Goal: Transaction & Acquisition: Purchase product/service

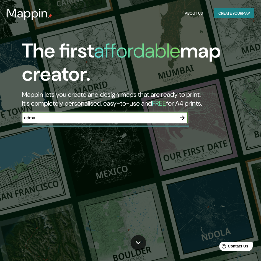
type input "cdmx"
click at [182, 118] on icon "button" at bounding box center [182, 117] width 7 height 7
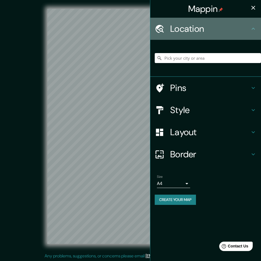
click at [201, 31] on h4 "Location" at bounding box center [210, 28] width 80 height 11
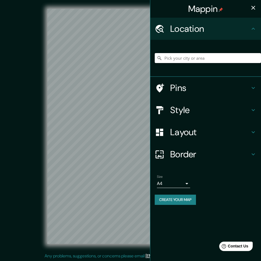
click at [198, 54] on input "Pick your city or area" at bounding box center [208, 58] width 106 height 10
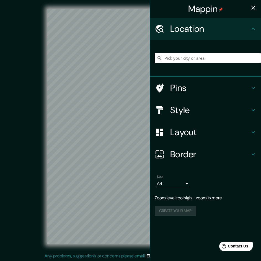
click at [204, 113] on div "Mappin Location Pins Style Layout Border Choose a border. Hint : you can make l…" at bounding box center [130, 131] width 261 height 262
click at [204, 119] on div "Mappin Location Pins Style Layout Border Choose a border. Hint : you can make l…" at bounding box center [130, 131] width 261 height 262
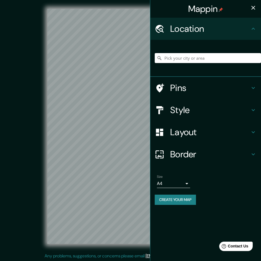
click at [183, 111] on h4 "Style" at bounding box center [210, 110] width 80 height 11
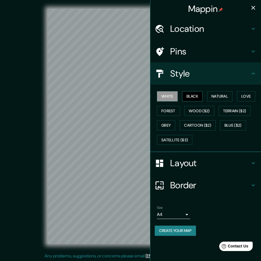
click at [193, 99] on button "Black" at bounding box center [192, 96] width 21 height 10
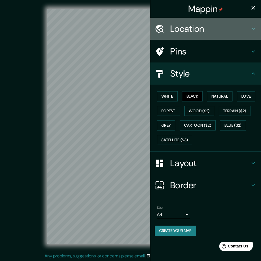
click at [188, 31] on h4 "Location" at bounding box center [210, 28] width 80 height 11
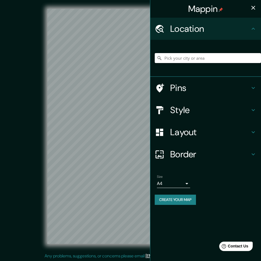
click at [191, 59] on input "Pick your city or area" at bounding box center [208, 58] width 106 height 10
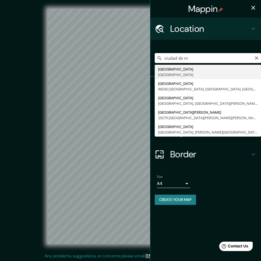
type input "[GEOGRAPHIC_DATA], [GEOGRAPHIC_DATA]"
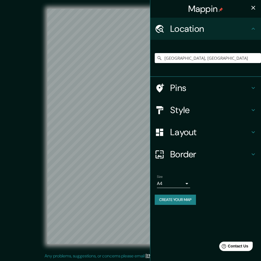
click at [183, 153] on h4 "Border" at bounding box center [210, 154] width 80 height 11
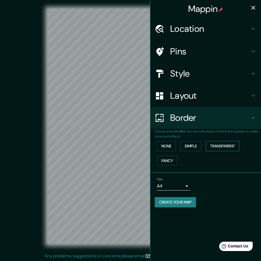
click at [223, 149] on button "Transparent" at bounding box center [222, 146] width 34 height 10
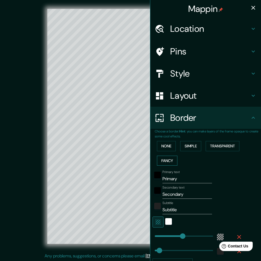
click at [163, 161] on button "Fancy" at bounding box center [167, 161] width 20 height 10
type input "240"
type input "48"
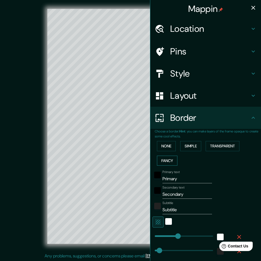
type input "24"
click at [166, 148] on button "None" at bounding box center [166, 146] width 19 height 10
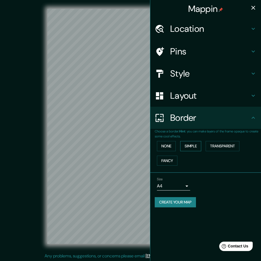
click at [188, 145] on button "Simple" at bounding box center [190, 146] width 21 height 10
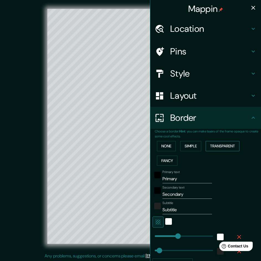
click at [220, 145] on button "Transparent" at bounding box center [222, 146] width 34 height 10
click at [162, 146] on button "None" at bounding box center [166, 146] width 19 height 10
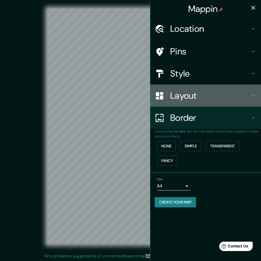
click at [181, 89] on div "Layout" at bounding box center [205, 96] width 111 height 22
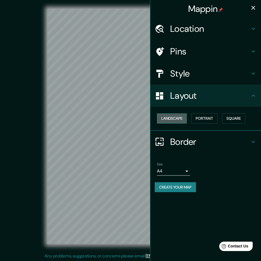
click at [180, 120] on button "Landscape" at bounding box center [172, 118] width 30 height 10
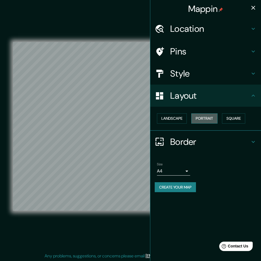
click at [205, 120] on button "Portrait" at bounding box center [204, 118] width 26 height 10
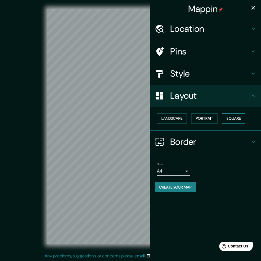
click at [227, 116] on button "Square" at bounding box center [233, 118] width 23 height 10
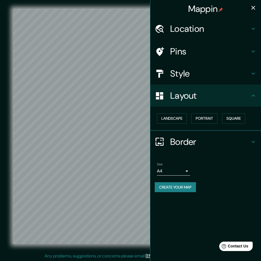
click at [193, 80] on div "Style" at bounding box center [205, 73] width 111 height 22
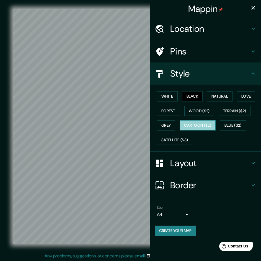
click at [194, 125] on button "Cartoon ($2)" at bounding box center [197, 125] width 36 height 10
click at [166, 127] on button "Grey" at bounding box center [166, 125] width 18 height 10
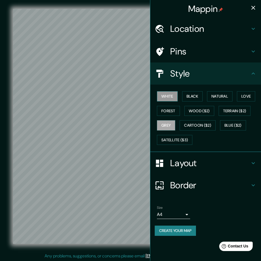
click at [176, 97] on button "White" at bounding box center [167, 96] width 21 height 10
click at [199, 97] on button "Black" at bounding box center [192, 96] width 21 height 10
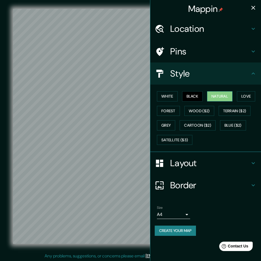
click at [218, 96] on button "Natural" at bounding box center [219, 96] width 25 height 10
click at [251, 95] on button "Love" at bounding box center [246, 96] width 18 height 10
click at [218, 95] on button "Natural" at bounding box center [219, 96] width 25 height 10
click at [200, 53] on h4 "Pins" at bounding box center [210, 51] width 80 height 11
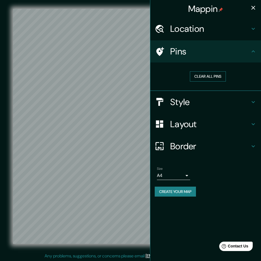
click at [201, 79] on button "Clear all pins" at bounding box center [208, 76] width 36 height 10
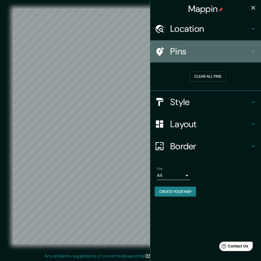
click at [212, 55] on h4 "Pins" at bounding box center [210, 51] width 80 height 11
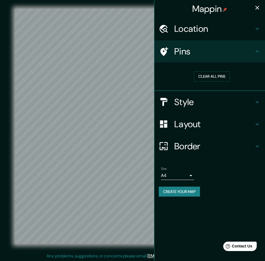
click at [182, 175] on body "Mappin Location Mexico City, Mexico Pins Clear all pins Style Layout Border Cho…" at bounding box center [132, 130] width 265 height 261
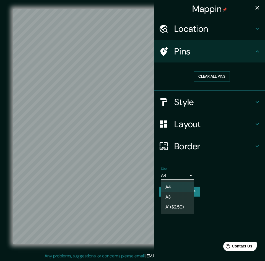
click at [211, 106] on div at bounding box center [132, 130] width 265 height 261
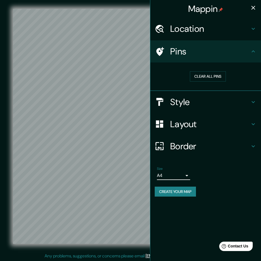
click at [211, 106] on h4 "Style" at bounding box center [210, 101] width 80 height 11
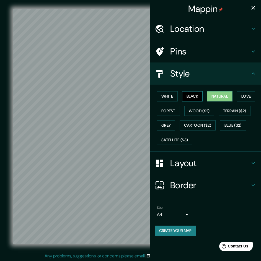
click at [197, 101] on button "Black" at bounding box center [192, 96] width 21 height 10
click at [204, 110] on button "Wood ($2)" at bounding box center [199, 111] width 30 height 10
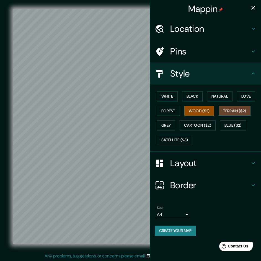
click at [243, 110] on button "Terrain ($2)" at bounding box center [234, 111] width 32 height 10
click at [174, 125] on button "Grey" at bounding box center [166, 125] width 18 height 10
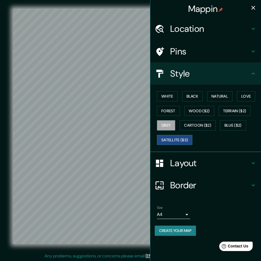
click at [186, 140] on button "Satellite ($3)" at bounding box center [174, 140] width 35 height 10
click at [166, 95] on button "White" at bounding box center [167, 96] width 21 height 10
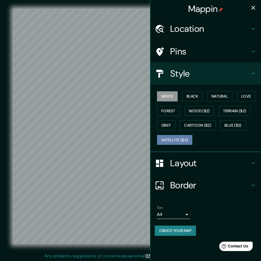
click at [177, 142] on button "Satellite ($3)" at bounding box center [174, 140] width 35 height 10
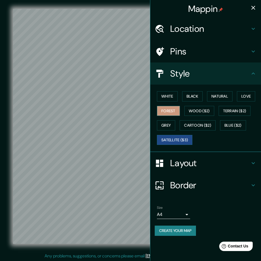
click at [169, 111] on button "Forest" at bounding box center [168, 111] width 23 height 10
click at [168, 94] on button "White" at bounding box center [167, 96] width 21 height 10
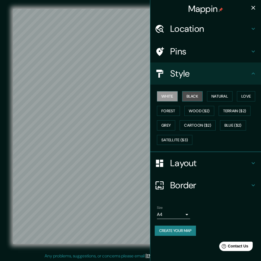
click at [189, 94] on button "Black" at bounding box center [192, 96] width 21 height 10
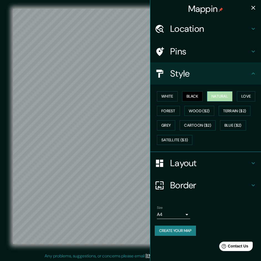
click at [208, 94] on button "Natural" at bounding box center [219, 96] width 25 height 10
click at [244, 98] on button "Love" at bounding box center [246, 96] width 18 height 10
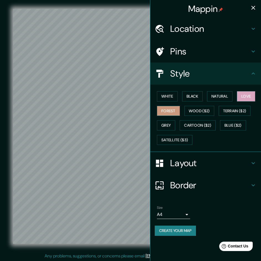
click at [168, 114] on button "Forest" at bounding box center [168, 111] width 23 height 10
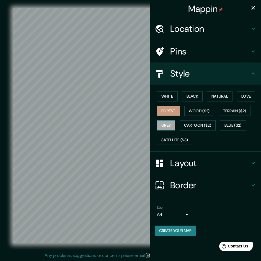
click at [164, 122] on button "Grey" at bounding box center [166, 125] width 18 height 10
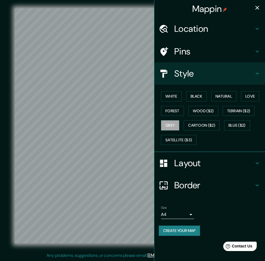
click at [179, 215] on body "Mappin Location Mexico City, Mexico Pins Style White Black Natural Love Forest …" at bounding box center [132, 129] width 265 height 261
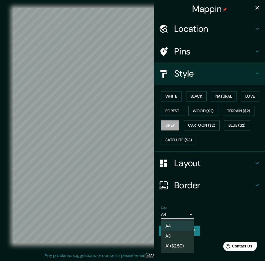
click at [179, 246] on li "A1 ($2.50)" at bounding box center [177, 246] width 33 height 10
click at [179, 215] on body "Mappin Location Mexico City, Mexico Pins Style White Black Natural Love Forest …" at bounding box center [132, 129] width 265 height 261
click at [176, 234] on li "A3" at bounding box center [177, 236] width 33 height 10
click at [182, 216] on body "Mappin Location Mexico City, Mexico Pins Style White Black Natural Love Forest …" at bounding box center [132, 129] width 265 height 261
click at [177, 225] on li "A4" at bounding box center [177, 226] width 33 height 10
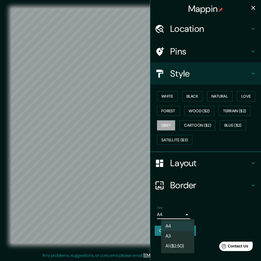
click at [176, 210] on body "Mappin Location Mexico City, Mexico Pins Style White Black Natural Love Forest …" at bounding box center [130, 129] width 261 height 261
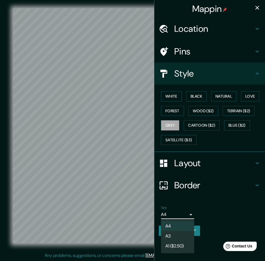
click at [173, 233] on li "A3" at bounding box center [177, 236] width 33 height 10
type input "a4"
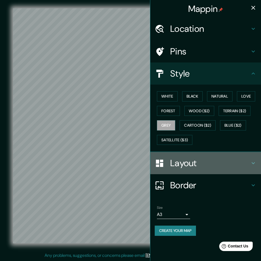
click at [181, 169] on h4 "Layout" at bounding box center [210, 163] width 80 height 11
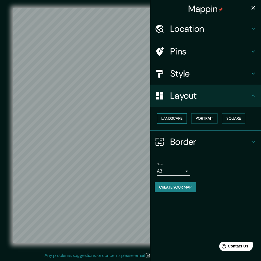
click at [179, 115] on button "Landscape" at bounding box center [172, 118] width 30 height 10
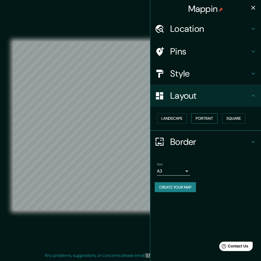
click at [208, 120] on button "Portrait" at bounding box center [204, 118] width 26 height 10
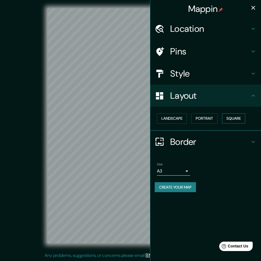
click at [235, 118] on button "Square" at bounding box center [233, 118] width 23 height 10
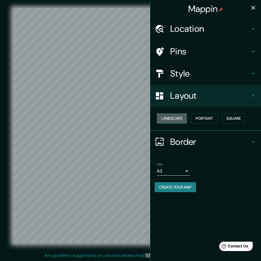
click at [177, 120] on button "Landscape" at bounding box center [172, 118] width 30 height 10
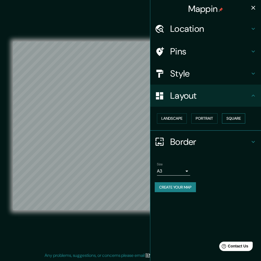
click at [237, 120] on button "Square" at bounding box center [233, 118] width 23 height 10
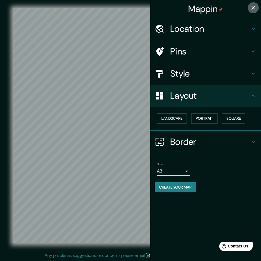
click at [256, 11] on icon "button" at bounding box center [253, 7] width 7 height 7
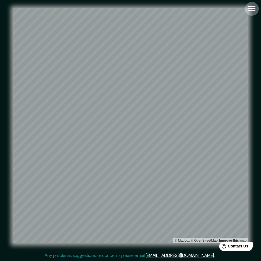
click at [250, 12] on icon "button" at bounding box center [252, 9] width 10 height 10
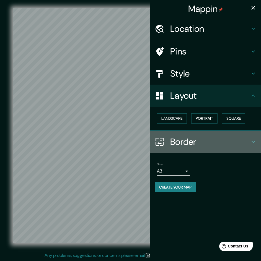
click at [187, 143] on h4 "Border" at bounding box center [210, 141] width 80 height 11
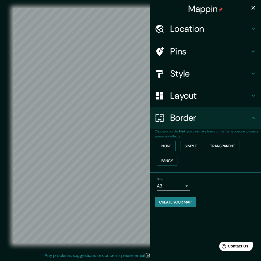
click at [168, 147] on button "None" at bounding box center [166, 146] width 19 height 10
click at [191, 149] on button "Simple" at bounding box center [190, 146] width 21 height 10
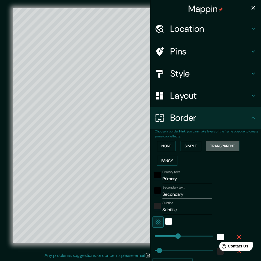
click at [223, 147] on button "Transparent" at bounding box center [222, 146] width 34 height 10
click at [168, 161] on button "Fancy" at bounding box center [167, 161] width 20 height 10
click at [166, 146] on button "None" at bounding box center [166, 146] width 19 height 10
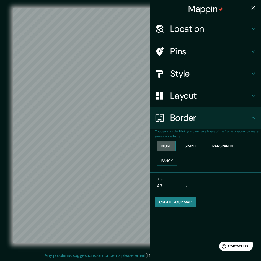
click at [171, 143] on button "None" at bounding box center [166, 146] width 19 height 10
click at [200, 149] on button "Simple" at bounding box center [190, 146] width 21 height 10
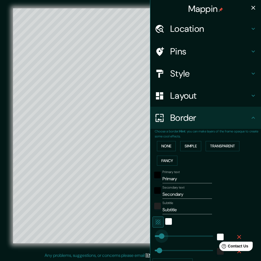
type input "20"
drag, startPoint x: 170, startPoint y: 236, endPoint x: 148, endPoint y: 238, distance: 22.8
type input "141"
drag, startPoint x: 151, startPoint y: 237, endPoint x: 160, endPoint y: 237, distance: 9.1
type input "0"
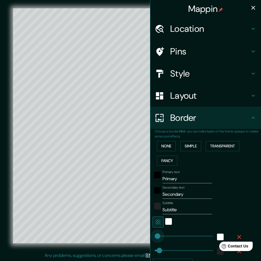
type input "69"
drag, startPoint x: 150, startPoint y: 236, endPoint x: 155, endPoint y: 235, distance: 5.3
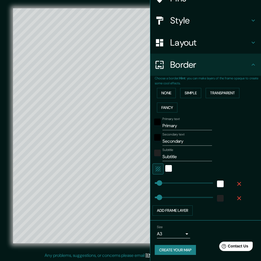
scroll to position [54, 0]
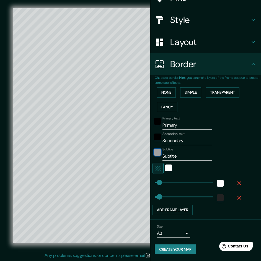
click at [156, 151] on div "color-222222" at bounding box center [157, 152] width 7 height 7
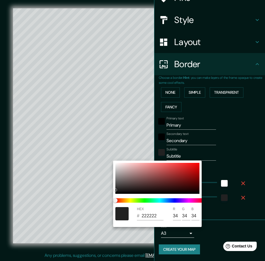
click at [221, 155] on div at bounding box center [132, 130] width 265 height 261
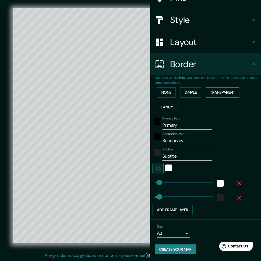
click at [212, 91] on button "Transparent" at bounding box center [222, 92] width 34 height 10
type input "194"
drag, startPoint x: 175, startPoint y: 183, endPoint x: 164, endPoint y: 185, distance: 11.9
type input "69"
drag, startPoint x: 165, startPoint y: 184, endPoint x: 155, endPoint y: 188, distance: 10.8
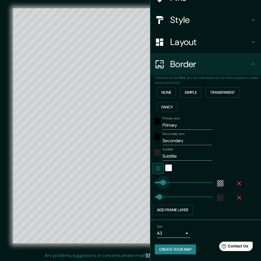
type input "214"
drag, startPoint x: 154, startPoint y: 185, endPoint x: 165, endPoint y: 184, distance: 10.8
type input "121"
drag, startPoint x: 156, startPoint y: 197, endPoint x: 159, endPoint y: 196, distance: 3.1
type input "61"
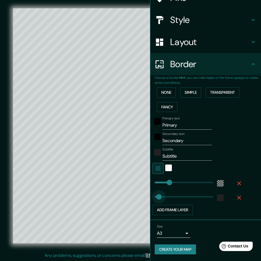
drag, startPoint x: 159, startPoint y: 196, endPoint x: 155, endPoint y: 197, distance: 4.3
click at [171, 212] on button "Add frame layer" at bounding box center [172, 210] width 40 height 10
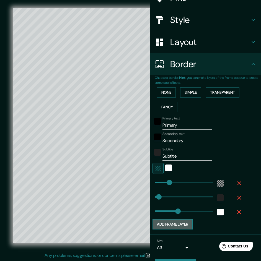
click at [173, 223] on button "Add frame layer" at bounding box center [172, 224] width 40 height 10
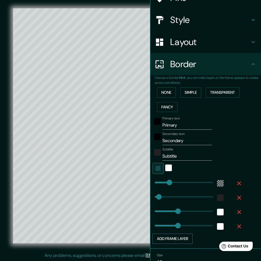
click at [181, 238] on button "Add frame layer" at bounding box center [172, 239] width 40 height 10
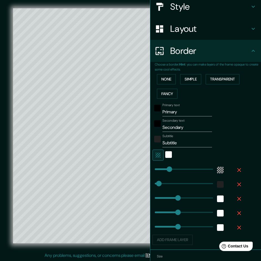
scroll to position [81, 0]
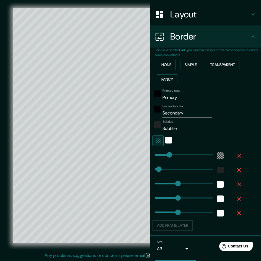
click at [236, 213] on icon "button" at bounding box center [239, 213] width 7 height 7
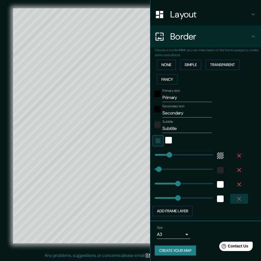
click at [236, 201] on icon "button" at bounding box center [239, 198] width 7 height 7
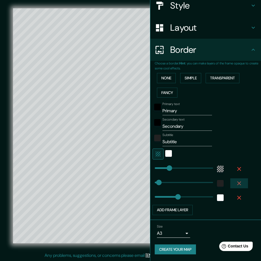
drag, startPoint x: 238, startPoint y: 178, endPoint x: 235, endPoint y: 184, distance: 6.4
click at [237, 179] on button "button" at bounding box center [239, 183] width 18 height 10
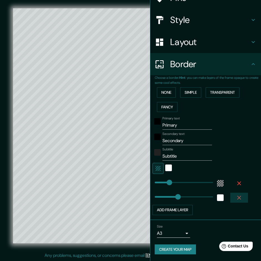
click at [236, 196] on icon "button" at bounding box center [239, 197] width 7 height 7
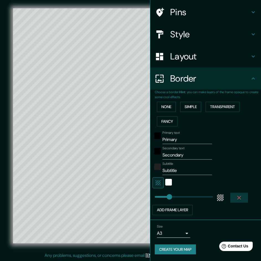
click at [236, 197] on icon "button" at bounding box center [239, 197] width 7 height 7
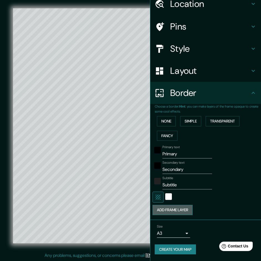
click at [180, 209] on button "Add frame layer" at bounding box center [172, 210] width 40 height 10
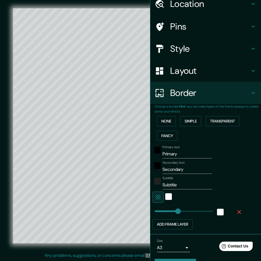
click at [237, 212] on icon "button" at bounding box center [239, 212] width 7 height 7
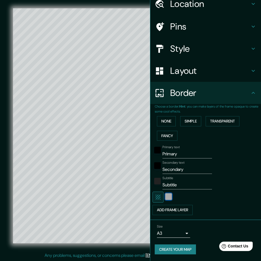
click at [165, 196] on div "white" at bounding box center [168, 196] width 7 height 7
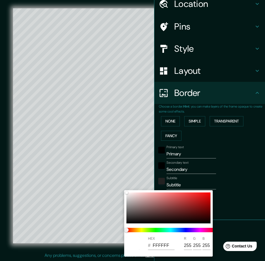
click at [245, 196] on div at bounding box center [132, 130] width 265 height 261
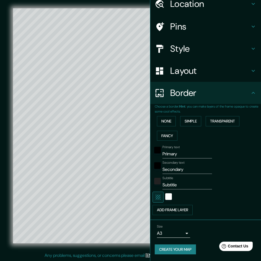
click at [155, 200] on icon "button" at bounding box center [158, 197] width 7 height 7
click at [164, 207] on button "Add frame layer" at bounding box center [172, 210] width 40 height 10
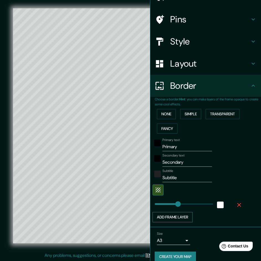
scroll to position [39, 0]
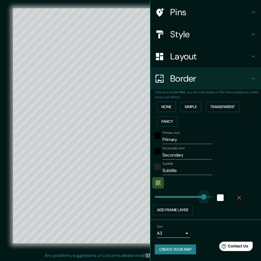
type input "850"
drag, startPoint x: 173, startPoint y: 195, endPoint x: 211, endPoint y: 196, distance: 37.9
type input "0"
type input "44"
drag, startPoint x: 149, startPoint y: 197, endPoint x: 153, endPoint y: 197, distance: 4.4
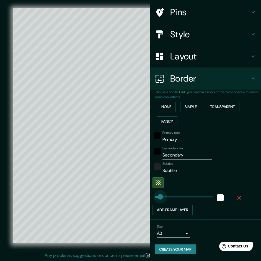
type input "85"
drag, startPoint x: 153, startPoint y: 197, endPoint x: 156, endPoint y: 197, distance: 2.8
click at [97, 166] on div at bounding box center [95, 165] width 4 height 4
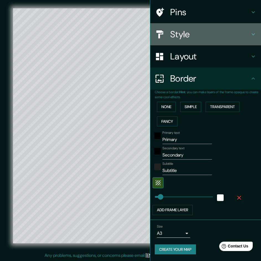
click at [181, 38] on h4 "Style" at bounding box center [210, 34] width 80 height 11
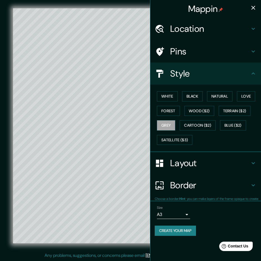
scroll to position [0, 0]
click at [186, 94] on button "Black" at bounding box center [192, 96] width 21 height 10
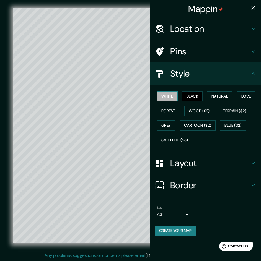
click at [170, 96] on button "White" at bounding box center [167, 96] width 21 height 10
click at [192, 96] on button "Black" at bounding box center [192, 96] width 21 height 10
click at [167, 126] on button "Grey" at bounding box center [166, 125] width 18 height 10
click at [254, 4] on icon "button" at bounding box center [253, 7] width 7 height 7
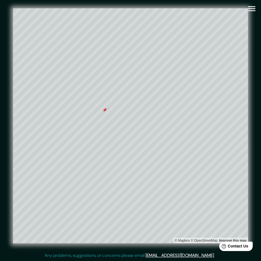
click at [105, 111] on div at bounding box center [104, 110] width 4 height 4
click at [249, 13] on icon "button" at bounding box center [252, 9] width 10 height 10
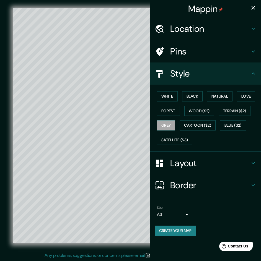
click at [189, 183] on h4 "Border" at bounding box center [210, 185] width 80 height 11
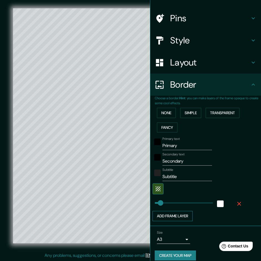
scroll to position [39, 0]
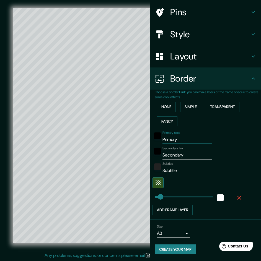
click at [184, 138] on input "Primary" at bounding box center [186, 139] width 49 height 9
type input "P"
click at [183, 151] on input "Secondary" at bounding box center [186, 155] width 49 height 9
type input "S"
click at [111, 217] on div at bounding box center [113, 215] width 4 height 4
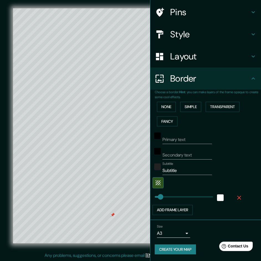
click at [188, 31] on h4 "Style" at bounding box center [210, 34] width 80 height 11
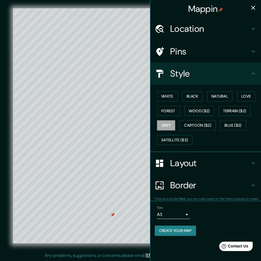
scroll to position [0, 0]
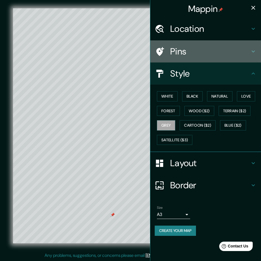
click at [179, 45] on div "Pins" at bounding box center [205, 51] width 111 height 22
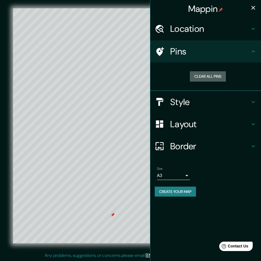
click at [199, 75] on button "Clear all pins" at bounding box center [208, 76] width 36 height 10
click at [184, 32] on h4 "Location" at bounding box center [210, 28] width 80 height 11
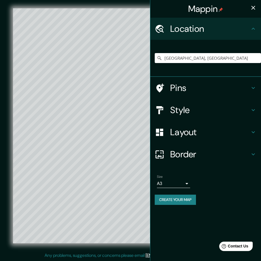
click at [256, 10] on icon "button" at bounding box center [253, 7] width 7 height 7
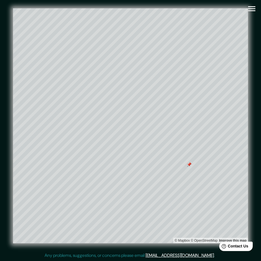
click at [255, 9] on icon "button" at bounding box center [252, 9] width 10 height 10
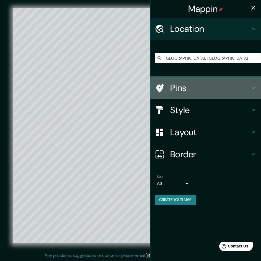
click at [193, 88] on h4 "Pins" at bounding box center [210, 87] width 80 height 11
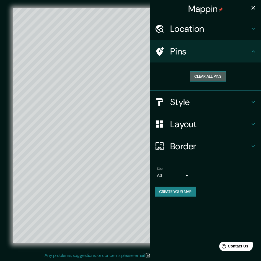
click at [202, 75] on button "Clear all pins" at bounding box center [208, 76] width 36 height 10
click at [253, 3] on button "button" at bounding box center [252, 7] width 11 height 11
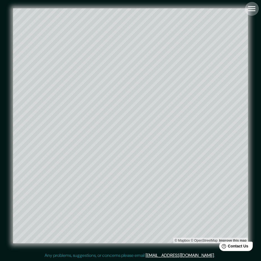
click at [251, 10] on icon "button" at bounding box center [252, 9] width 10 height 10
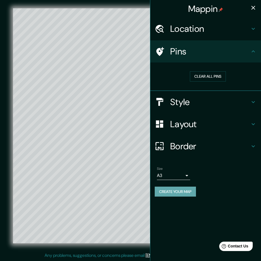
click at [182, 193] on button "Create your map" at bounding box center [175, 192] width 41 height 10
click at [177, 194] on button "Create your map" at bounding box center [175, 192] width 41 height 10
click at [256, 10] on button "button" at bounding box center [252, 7] width 11 height 11
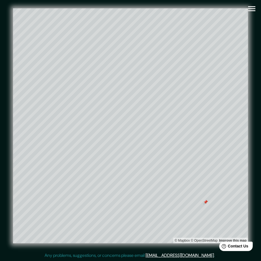
click at [257, 7] on button "button" at bounding box center [251, 9] width 14 height 14
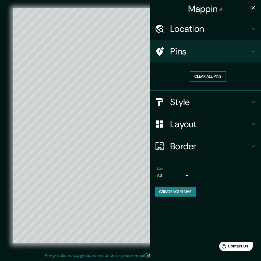
click at [218, 77] on button "Clear all pins" at bounding box center [208, 76] width 36 height 10
click at [212, 81] on button "Clear all pins" at bounding box center [208, 76] width 36 height 10
click at [225, 32] on h4 "Location" at bounding box center [210, 28] width 80 height 11
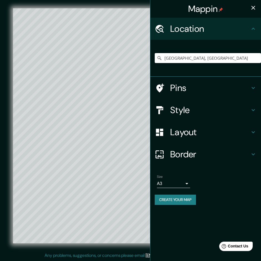
click at [218, 111] on h4 "Style" at bounding box center [210, 110] width 80 height 11
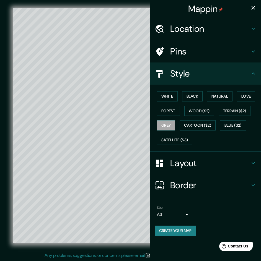
click at [216, 168] on h4 "Layout" at bounding box center [210, 163] width 80 height 11
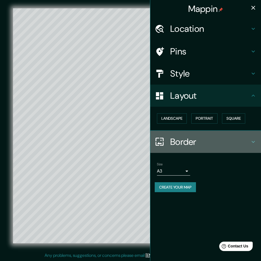
click at [196, 142] on h4 "Border" at bounding box center [210, 141] width 80 height 11
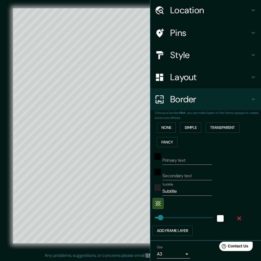
scroll to position [39, 0]
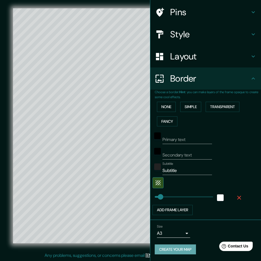
click at [175, 253] on button "Create your map" at bounding box center [175, 249] width 41 height 10
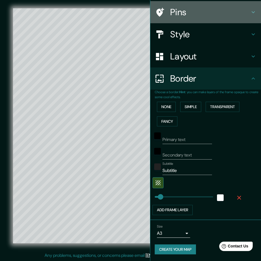
click at [250, 12] on icon at bounding box center [253, 12] width 7 height 7
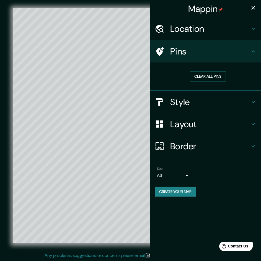
click at [253, 9] on icon "button" at bounding box center [253, 7] width 7 height 7
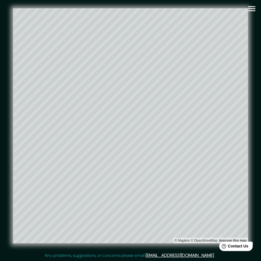
click at [246, 11] on button "button" at bounding box center [251, 9] width 14 height 14
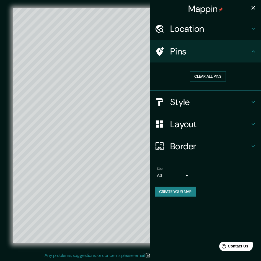
click at [178, 195] on button "Create your map" at bounding box center [175, 192] width 41 height 10
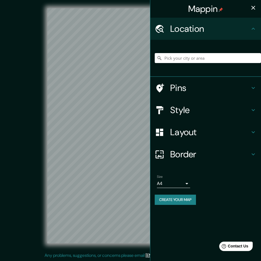
click at [259, 6] on div "Mappin" at bounding box center [205, 9] width 111 height 18
click at [247, 11] on div "Mappin" at bounding box center [205, 9] width 111 height 18
click at [252, 10] on icon "button" at bounding box center [253, 7] width 7 height 7
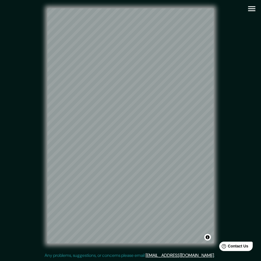
click at [259, 139] on div "Mappin Location Pins Style Layout Border Choose a border. Hint : you can make l…" at bounding box center [130, 130] width 261 height 262
click at [246, 7] on button "button" at bounding box center [251, 9] width 14 height 14
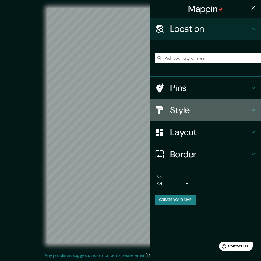
click at [210, 110] on h4 "Style" at bounding box center [210, 110] width 80 height 11
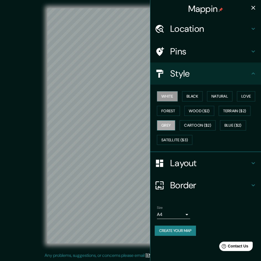
click at [169, 130] on button "Grey" at bounding box center [166, 125] width 18 height 10
click at [169, 105] on div "White Black Natural Love Forest Wood ($2) Terrain ($2) Grey Cartoon ($2) Blue (…" at bounding box center [208, 118] width 106 height 58
click at [169, 109] on button "Forest" at bounding box center [168, 111] width 23 height 10
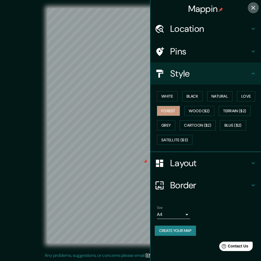
click at [251, 11] on icon "button" at bounding box center [253, 7] width 7 height 7
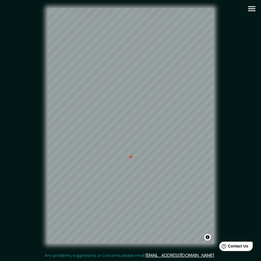
click at [255, 10] on icon "button" at bounding box center [252, 9] width 10 height 10
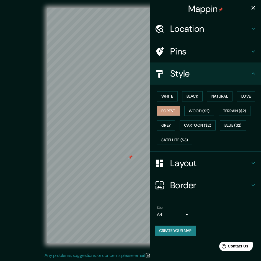
click at [224, 44] on div "Pins" at bounding box center [205, 51] width 111 height 22
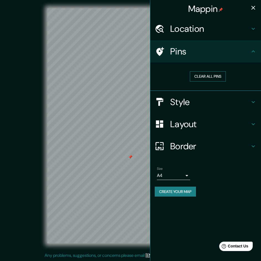
click at [216, 78] on button "Clear all pins" at bounding box center [208, 76] width 36 height 10
click at [199, 77] on button "Clear all pins" at bounding box center [208, 76] width 36 height 10
click at [254, 4] on button "button" at bounding box center [252, 7] width 11 height 11
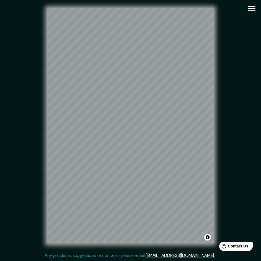
click at [257, 3] on div "© Mapbox © OpenStreetMap Improve this map" at bounding box center [130, 125] width 252 height 253
click at [254, 9] on icon "button" at bounding box center [251, 8] width 7 height 5
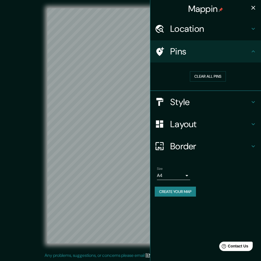
click at [196, 127] on h4 "Layout" at bounding box center [210, 124] width 80 height 11
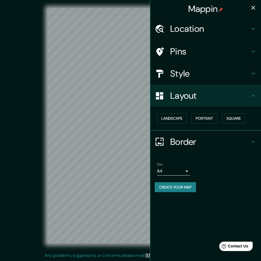
click at [188, 78] on h4 "Style" at bounding box center [210, 73] width 80 height 11
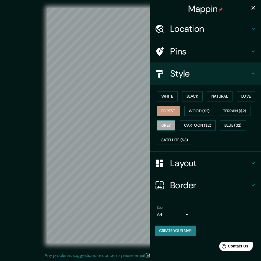
click at [173, 124] on button "Grey" at bounding box center [166, 125] width 18 height 10
click at [254, 9] on icon "button" at bounding box center [253, 8] width 4 height 4
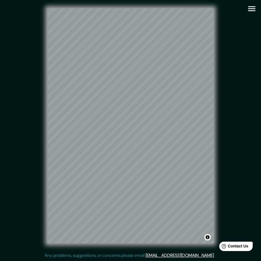
click at [205, 237] on div "© Mapbox © OpenStreetMap Improve this map" at bounding box center [130, 125] width 166 height 235
click at [208, 238] on button "Toggle attribution" at bounding box center [207, 237] width 7 height 7
click at [252, 9] on icon "button" at bounding box center [252, 9] width 10 height 10
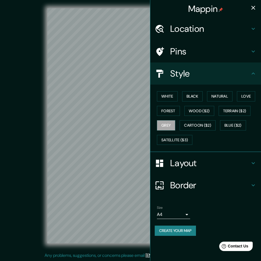
click at [193, 165] on h4 "Layout" at bounding box center [210, 163] width 80 height 11
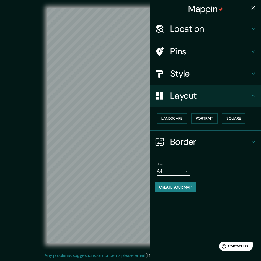
click at [207, 138] on h4 "Border" at bounding box center [210, 141] width 80 height 11
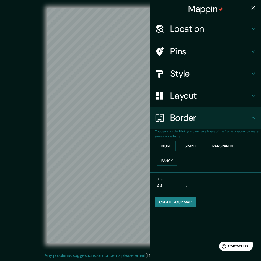
click at [212, 102] on div "Layout" at bounding box center [205, 96] width 111 height 22
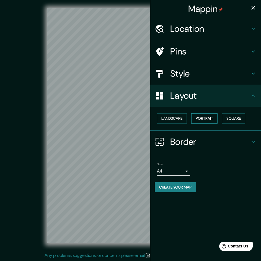
click at [213, 119] on button "Portrait" at bounding box center [204, 118] width 26 height 10
click at [185, 118] on button "Landscape" at bounding box center [172, 118] width 30 height 10
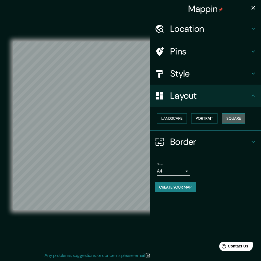
click at [229, 120] on button "Square" at bounding box center [233, 118] width 23 height 10
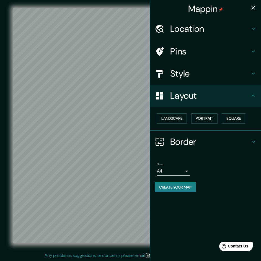
click at [184, 188] on button "Create your map" at bounding box center [175, 187] width 41 height 10
click at [178, 171] on body "Mappin Location Pins Style Layout Landscape Portrait Square Border Choose a bor…" at bounding box center [130, 129] width 261 height 261
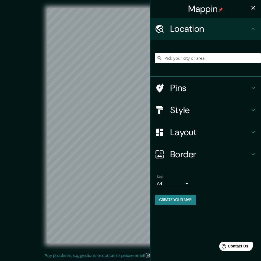
drag, startPoint x: 192, startPoint y: 66, endPoint x: 194, endPoint y: 62, distance: 4.9
click at [192, 64] on div at bounding box center [208, 58] width 106 height 28
click at [194, 62] on input "Pick your city or area" at bounding box center [208, 58] width 106 height 10
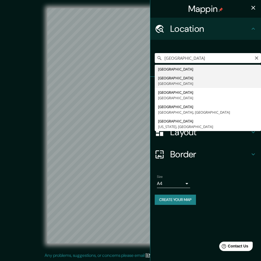
type input "[GEOGRAPHIC_DATA], [GEOGRAPHIC_DATA]"
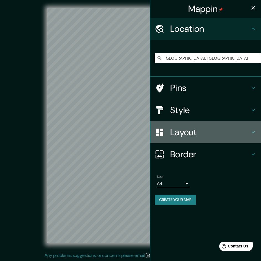
click at [185, 134] on h4 "Layout" at bounding box center [210, 132] width 80 height 11
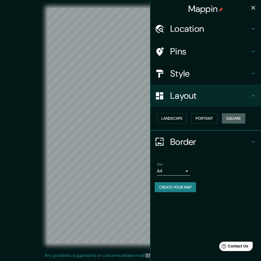
click at [241, 120] on button "Square" at bounding box center [233, 118] width 23 height 10
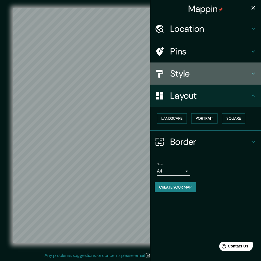
click at [200, 79] on div "Style" at bounding box center [205, 73] width 111 height 22
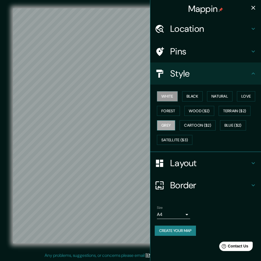
click at [170, 125] on button "Grey" at bounding box center [166, 125] width 18 height 10
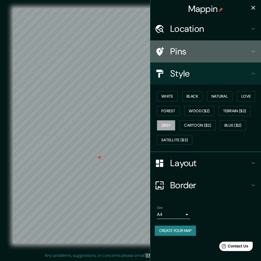
click at [202, 54] on h4 "Pins" at bounding box center [210, 51] width 80 height 11
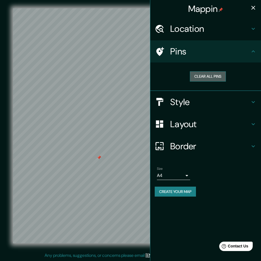
click at [203, 74] on button "Clear all pins" at bounding box center [208, 76] width 36 height 10
click at [257, 6] on button "button" at bounding box center [252, 7] width 11 height 11
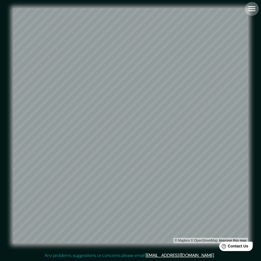
click at [249, 9] on icon "button" at bounding box center [251, 8] width 7 height 5
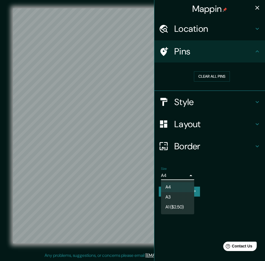
click at [174, 179] on body "Mappin Location [GEOGRAPHIC_DATA], [GEOGRAPHIC_DATA] Pins Clear all pins Style …" at bounding box center [132, 129] width 265 height 261
click at [168, 193] on li "A3" at bounding box center [177, 197] width 33 height 10
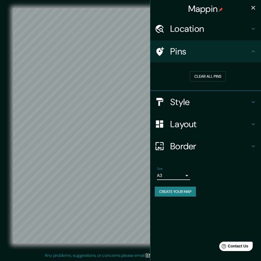
click at [171, 192] on button "Create your map" at bounding box center [175, 192] width 41 height 10
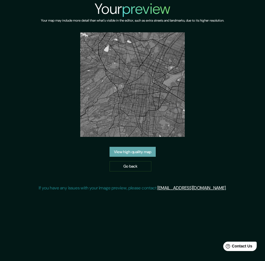
click at [137, 147] on link "View high quality map" at bounding box center [132, 152] width 46 height 10
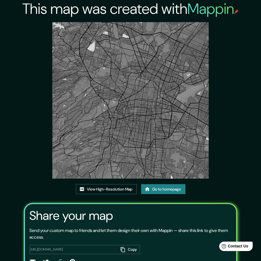
click at [105, 194] on link "View High-Resolution Map" at bounding box center [106, 189] width 61 height 10
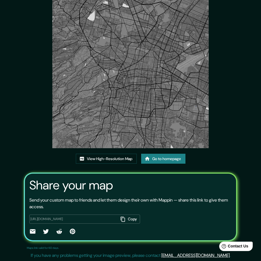
scroll to position [41, 0]
click at [118, 220] on button "Copy" at bounding box center [129, 219] width 22 height 9
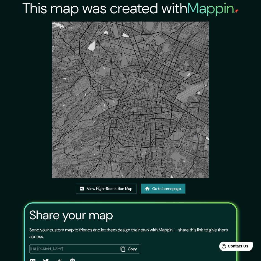
scroll to position [0, 0]
